Goal: Navigation & Orientation: Find specific page/section

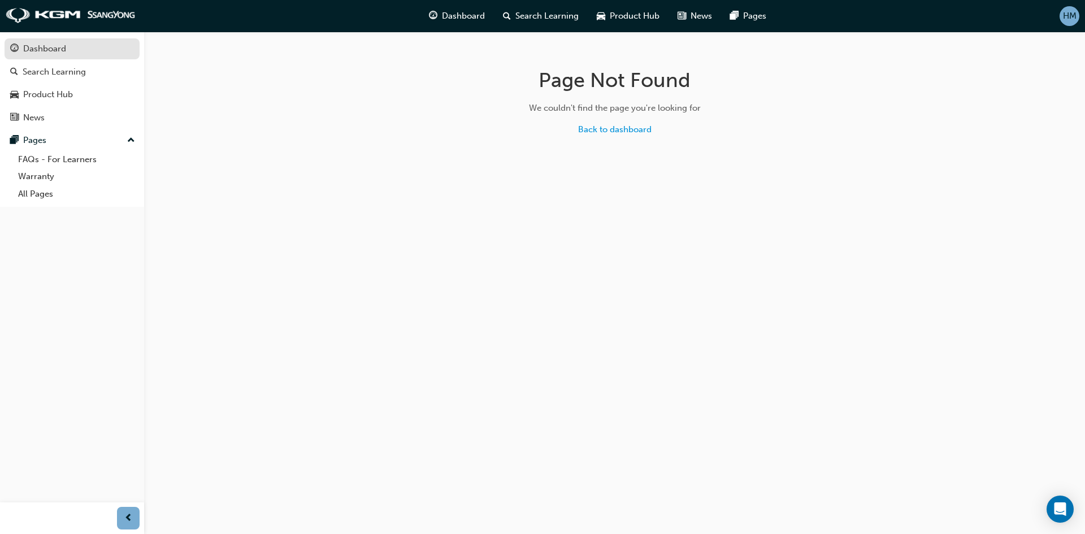
click at [47, 54] on div "Dashboard" at bounding box center [44, 48] width 43 height 13
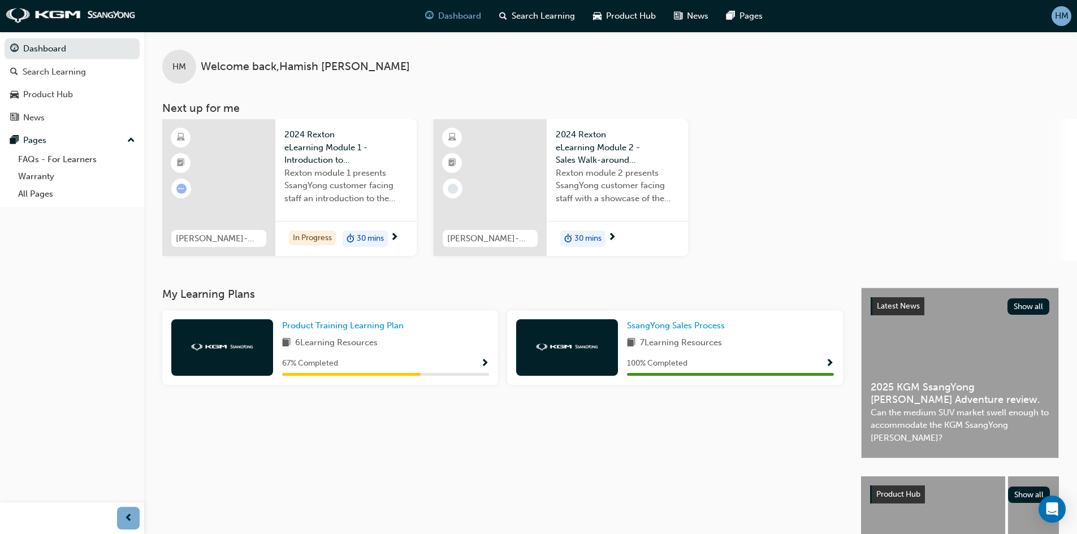
click at [482, 363] on span "Show Progress" at bounding box center [484, 364] width 8 height 10
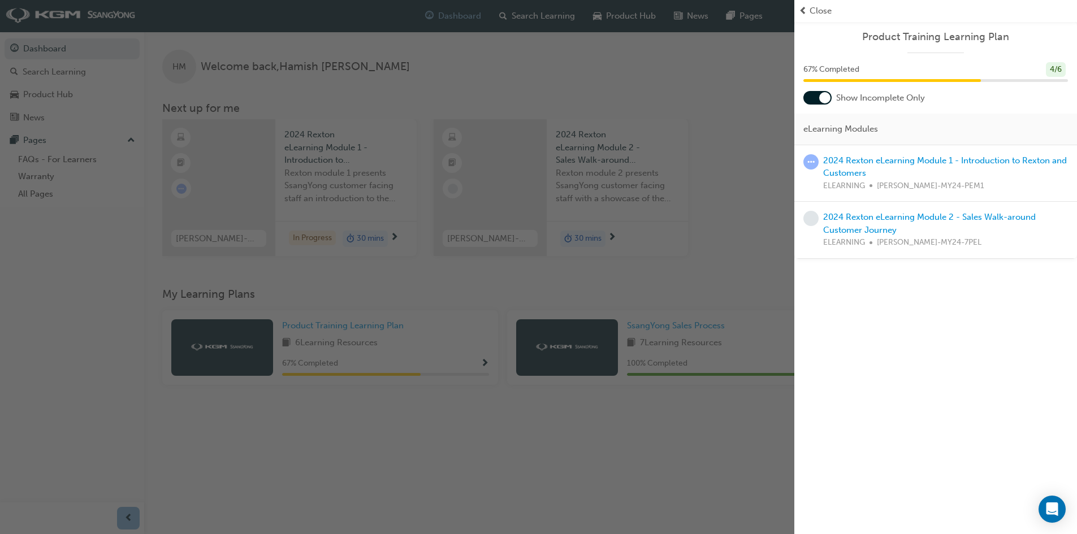
click at [308, 324] on div "button" at bounding box center [397, 267] width 794 height 534
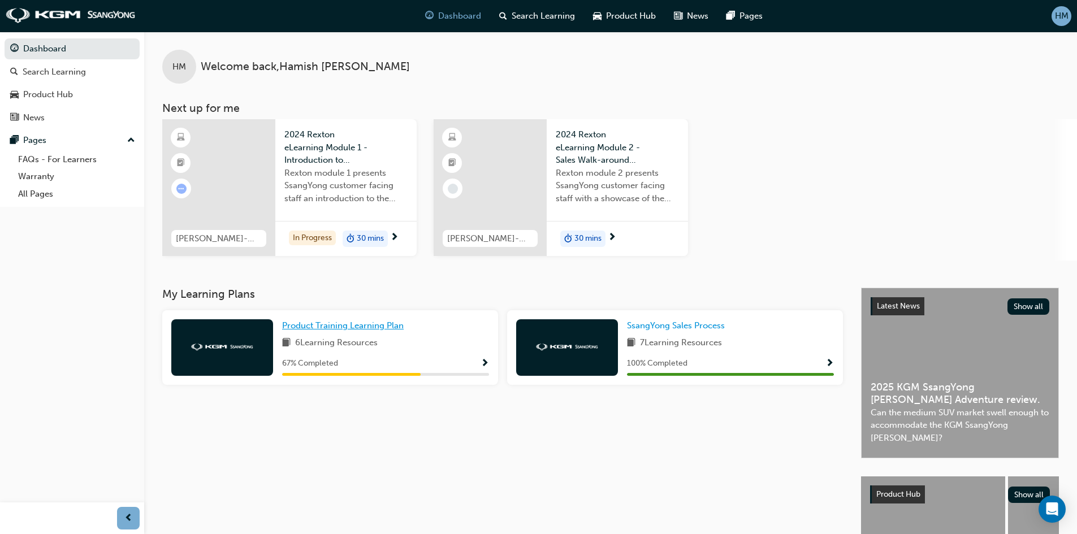
click at [357, 326] on span "Product Training Learning Plan" at bounding box center [343, 326] width 122 height 10
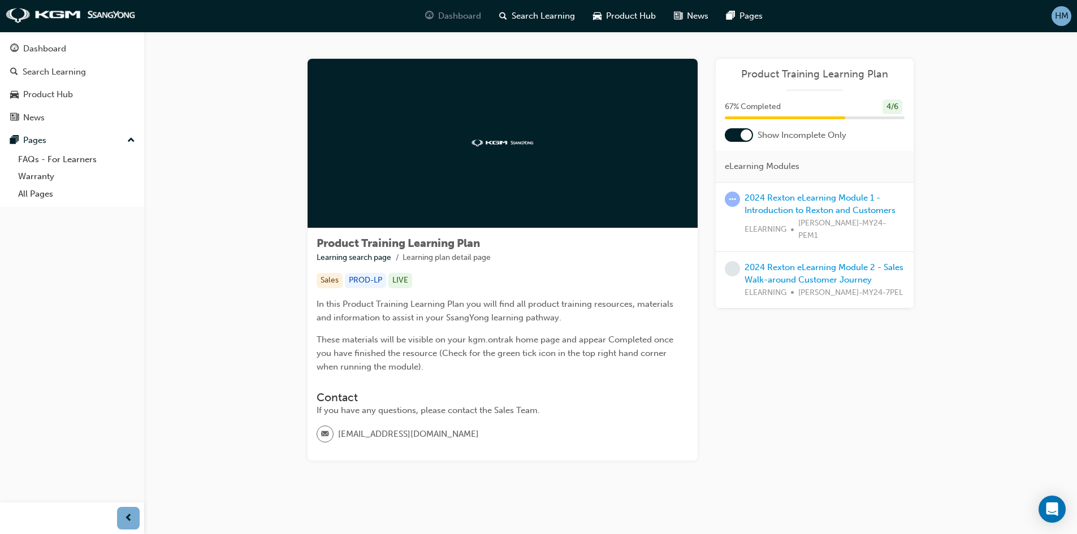
click at [439, 11] on span "Dashboard" at bounding box center [459, 16] width 43 height 13
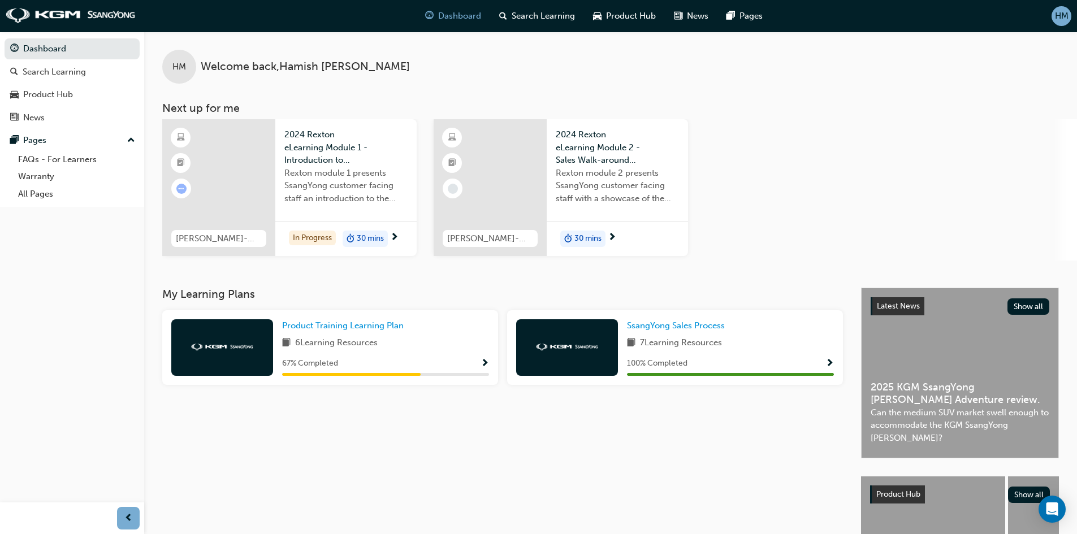
click at [1062, 18] on span "HM" at bounding box center [1062, 16] width 14 height 13
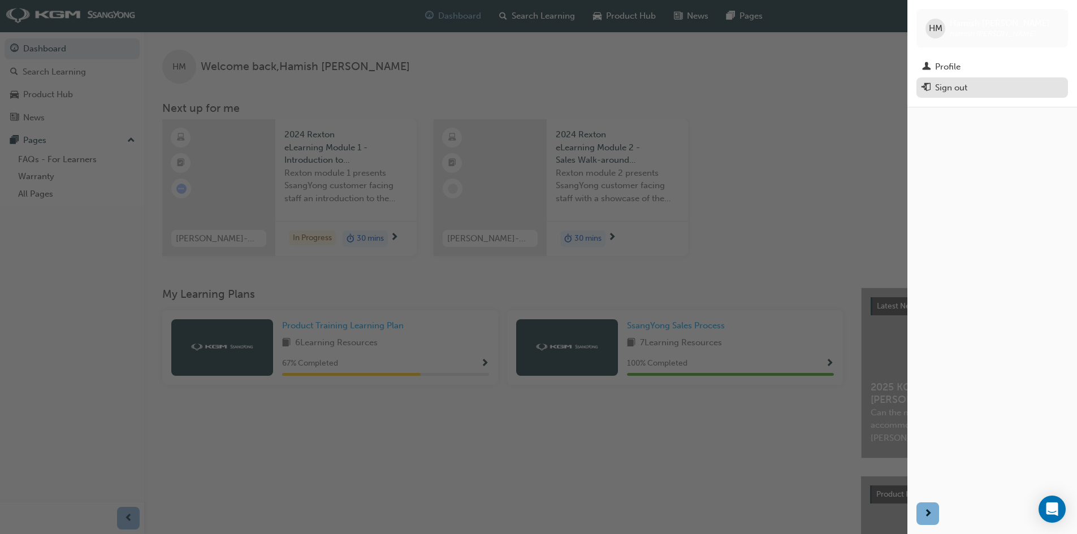
click at [954, 83] on div "Sign out" at bounding box center [951, 87] width 32 height 13
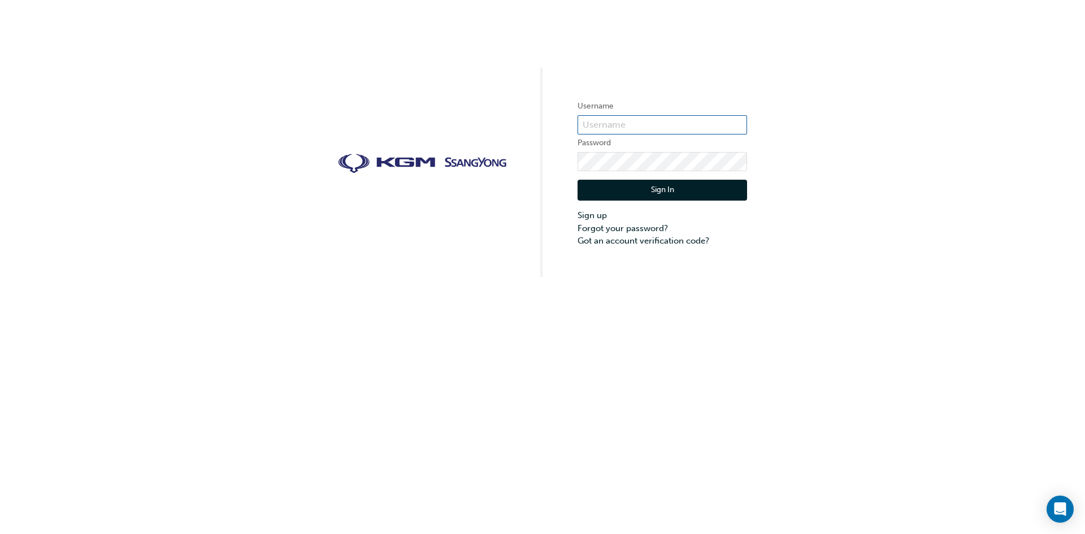
click at [613, 122] on input "text" at bounding box center [663, 124] width 170 height 19
type input "Josh.Gamma"
click at [634, 196] on button "Sign In" at bounding box center [663, 190] width 170 height 21
